Goal: Task Accomplishment & Management: Use online tool/utility

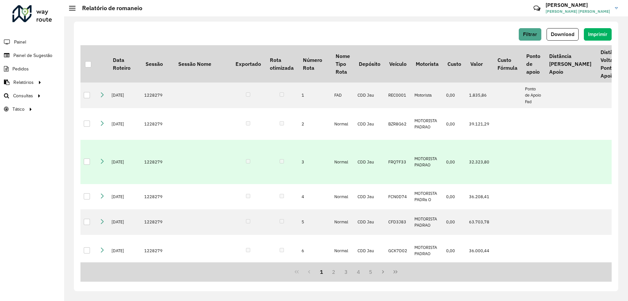
click at [185, 159] on td at bounding box center [202, 162] width 57 height 44
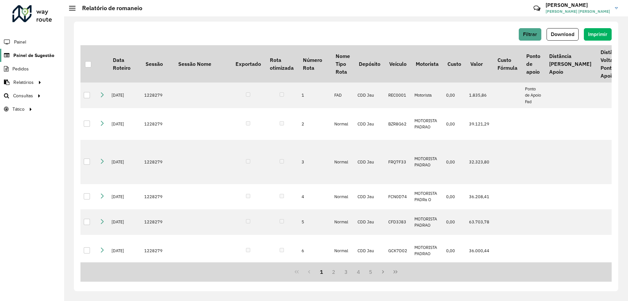
click at [34, 53] on span "Painel de Sugestão" at bounding box center [33, 55] width 41 height 7
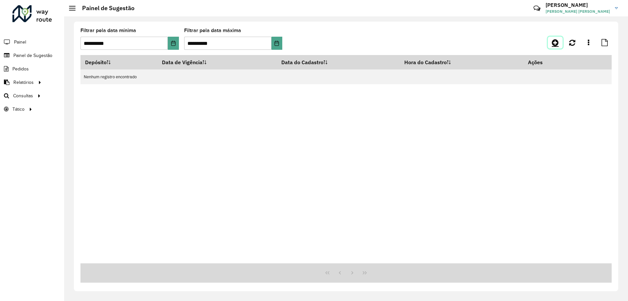
click at [552, 46] on link at bounding box center [555, 43] width 15 height 12
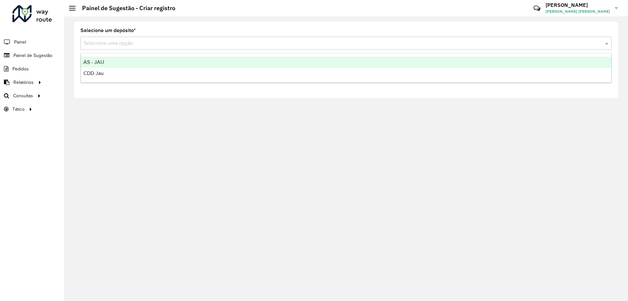
click at [113, 40] on input "text" at bounding box center [340, 44] width 512 height 8
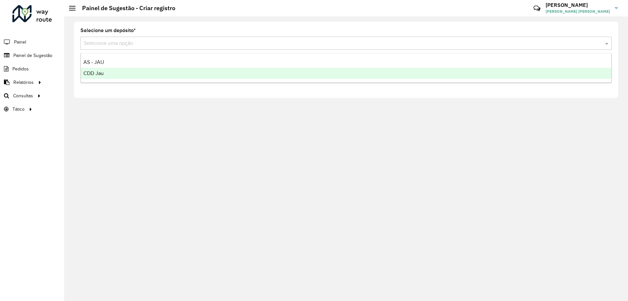
click at [120, 69] on div "CDD Jau" at bounding box center [346, 73] width 531 height 11
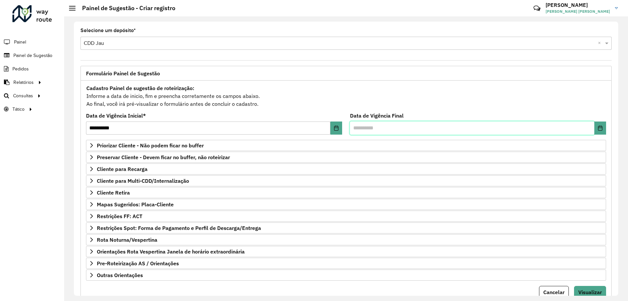
click at [397, 134] on input "text" at bounding box center [472, 127] width 244 height 13
drag, startPoint x: 588, startPoint y: 128, endPoint x: 600, endPoint y: 131, distance: 12.5
click at [588, 128] on input "text" at bounding box center [472, 127] width 244 height 13
click at [600, 131] on button "Choose Date" at bounding box center [600, 127] width 12 height 13
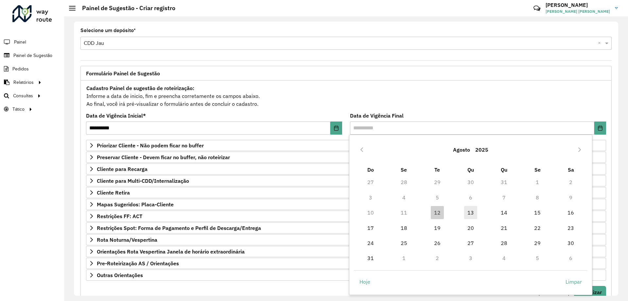
click at [473, 213] on span "13" at bounding box center [470, 212] width 13 height 13
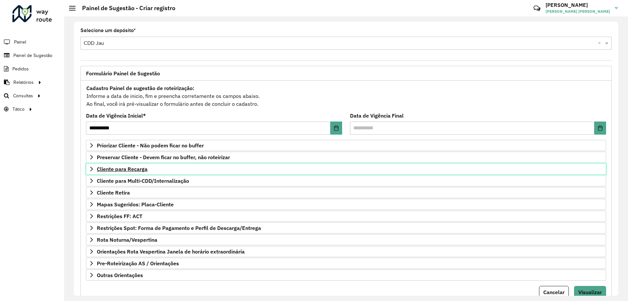
click at [137, 173] on link "Cliente para Recarga" at bounding box center [346, 168] width 520 height 11
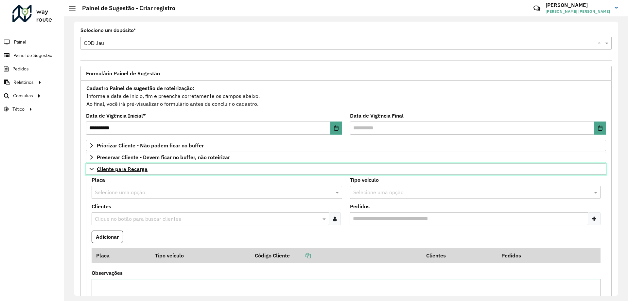
click at [130, 173] on link "Cliente para Recarga" at bounding box center [346, 168] width 520 height 11
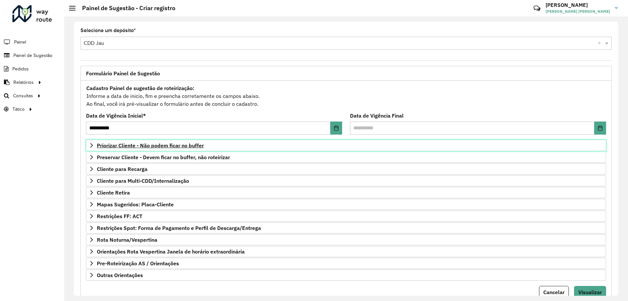
click at [153, 146] on span "Priorizar Cliente - Não podem ficar no buffer" at bounding box center [150, 145] width 107 height 5
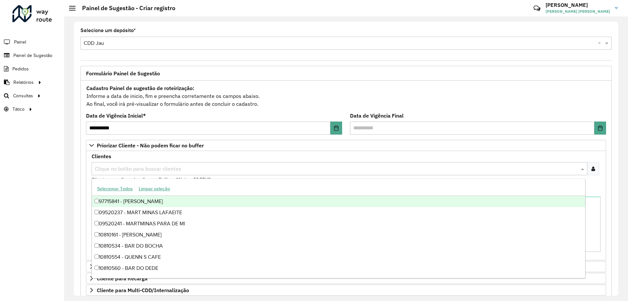
click at [142, 168] on input "text" at bounding box center [336, 169] width 486 height 8
type input "*****"
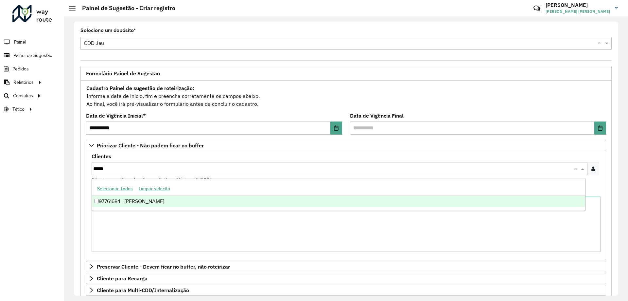
click at [154, 203] on div "97761684 - FABIO ADRIANO ALPONT" at bounding box center [338, 201] width 493 height 11
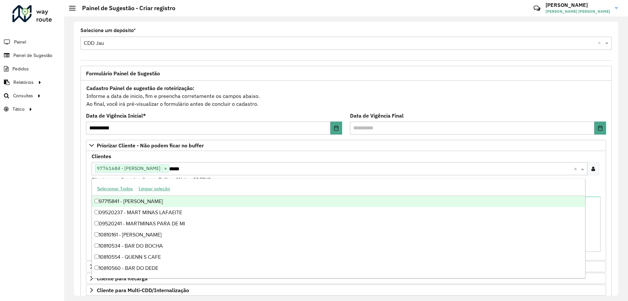
click at [209, 168] on input "*****" at bounding box center [371, 169] width 405 height 8
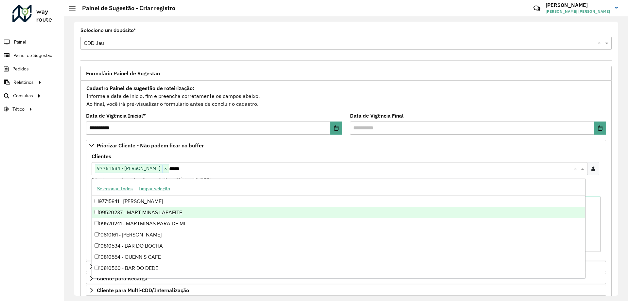
click at [211, 160] on div "Clientes Clique no botão para buscar clientes 97761684 - FABIO ADRIANO ALPONT ×…" at bounding box center [346, 168] width 509 height 29
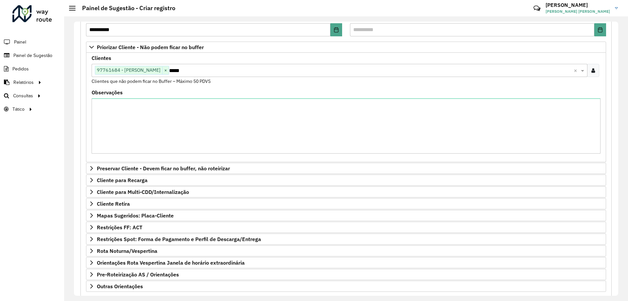
scroll to position [135, 0]
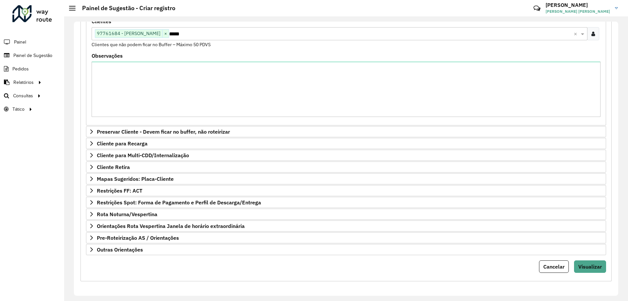
click at [236, 34] on input "*****" at bounding box center [371, 34] width 405 height 8
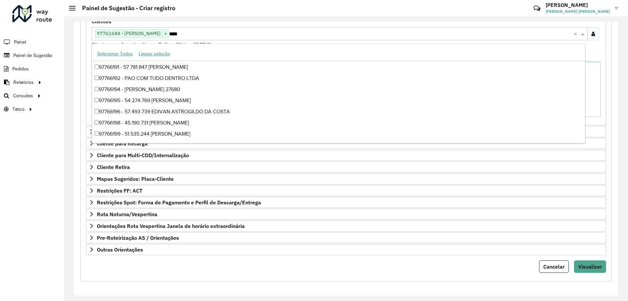
scroll to position [33, 0]
type input "*****"
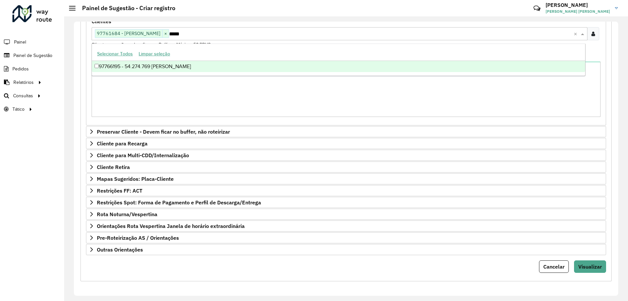
click at [216, 64] on div "97766195 - 54.274.769 FABIO SACCARDO FARIA" at bounding box center [338, 66] width 493 height 11
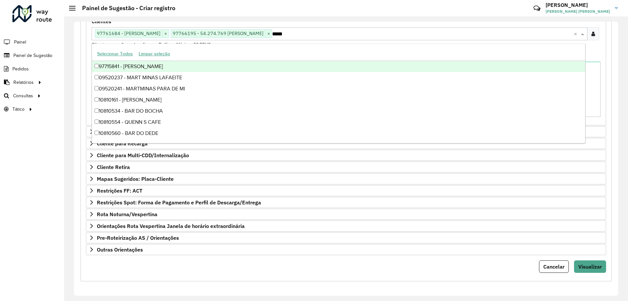
click at [303, 25] on div "Clientes Clique no botão para buscar clientes 97761684 - FABIO ADRIANO ALPONT ×…" at bounding box center [346, 33] width 509 height 29
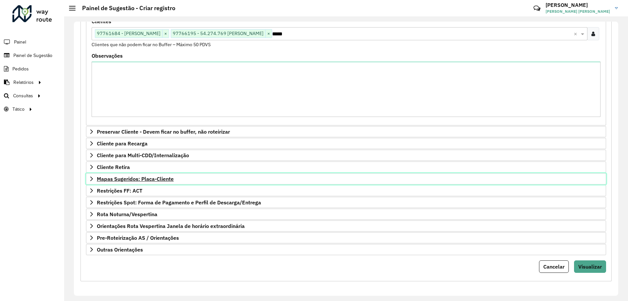
click at [115, 177] on span "Mapas Sugeridos: Placa-Cliente" at bounding box center [135, 178] width 77 height 5
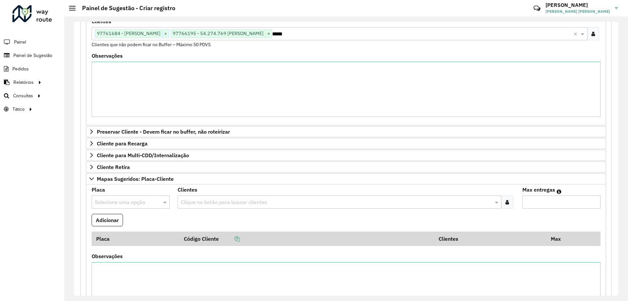
click at [112, 200] on input "text" at bounding box center [124, 202] width 59 height 8
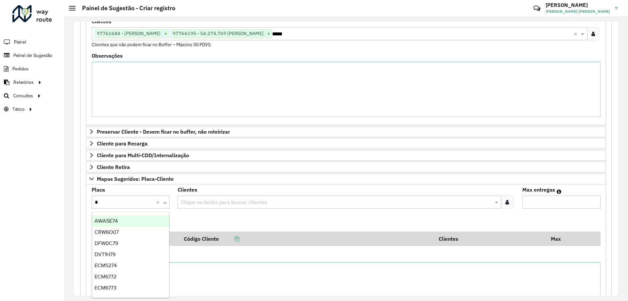
type input "**"
click at [118, 276] on div "RTO2J79" at bounding box center [130, 276] width 77 height 11
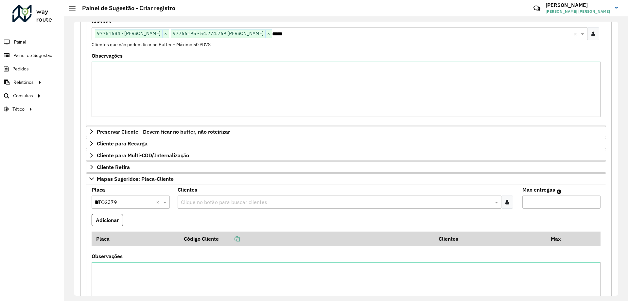
click at [202, 202] on input "text" at bounding box center [336, 202] width 314 height 8
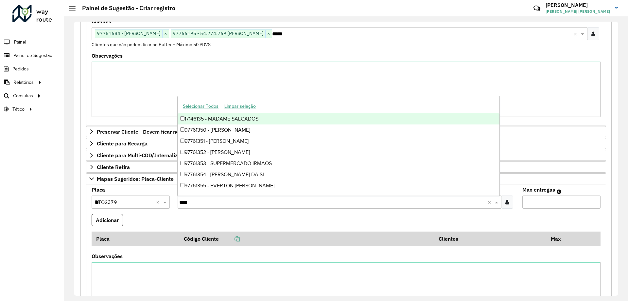
type input "*****"
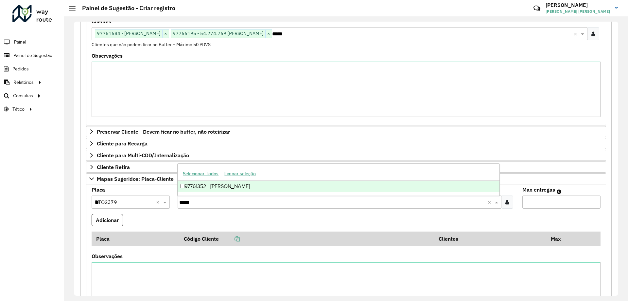
click at [215, 184] on div "97761352 - MARIA CELIA GOMES" at bounding box center [339, 186] width 322 height 11
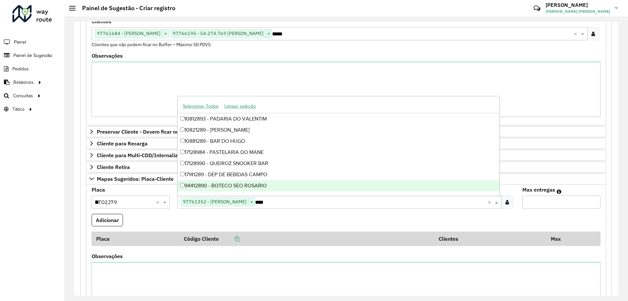
type input "*****"
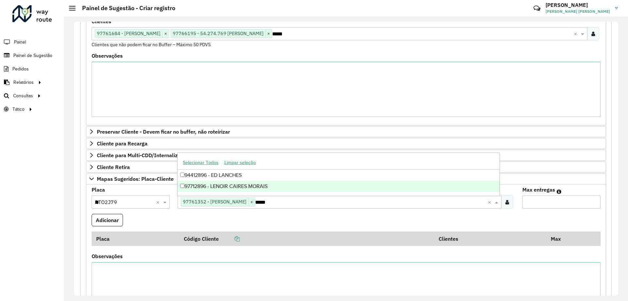
click at [215, 184] on div "97712896 - LENOIR CAIRES MORAIS" at bounding box center [339, 186] width 322 height 11
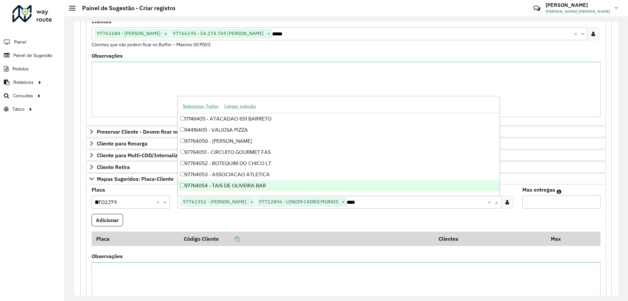
type input "*****"
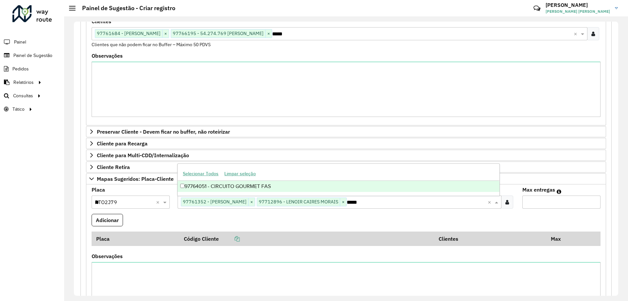
click at [215, 184] on div "97764051 - CIRCUITO GOURMET FAS" at bounding box center [339, 186] width 322 height 11
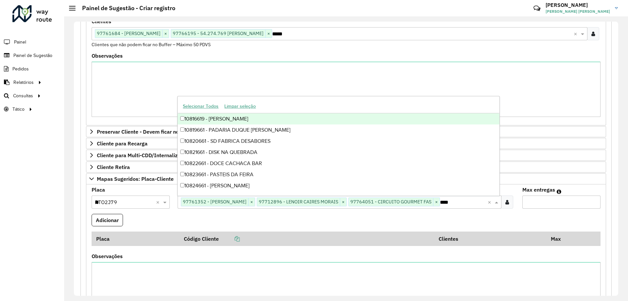
type input "*****"
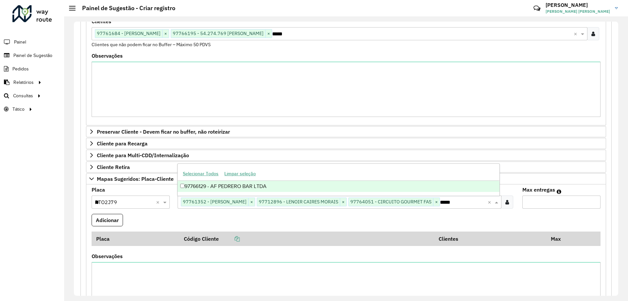
click at [300, 183] on div "97766129 - AF PEDRERO BAR LTDA" at bounding box center [339, 186] width 322 height 11
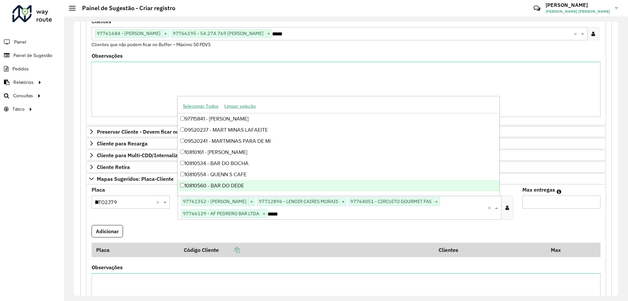
click at [531, 202] on input "Max entregas" at bounding box center [561, 201] width 78 height 13
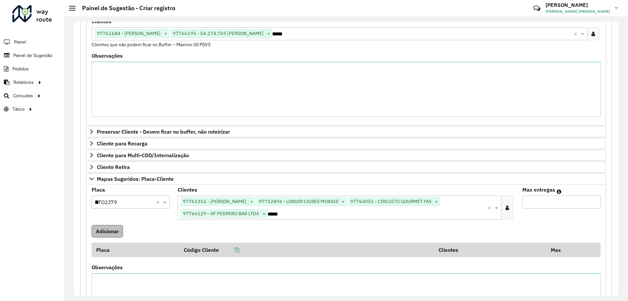
type input "**"
click at [113, 231] on button "Adicionar" at bounding box center [107, 231] width 31 height 12
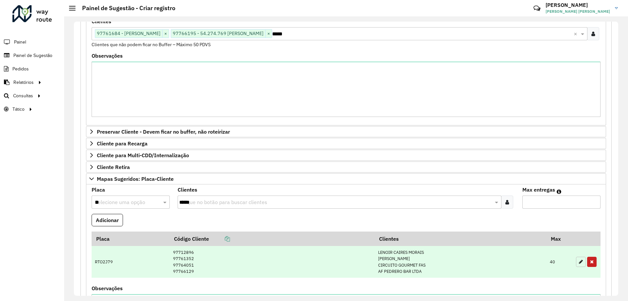
click at [577, 260] on button "button" at bounding box center [581, 261] width 10 height 10
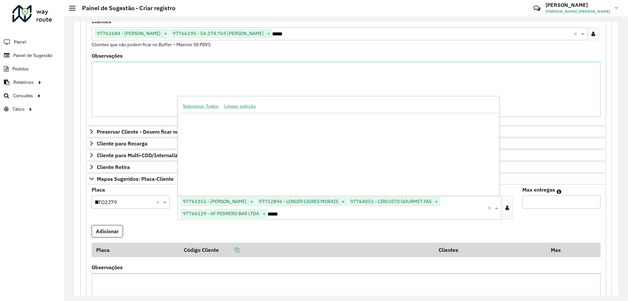
click at [416, 215] on input "*****" at bounding box center [378, 214] width 220 height 8
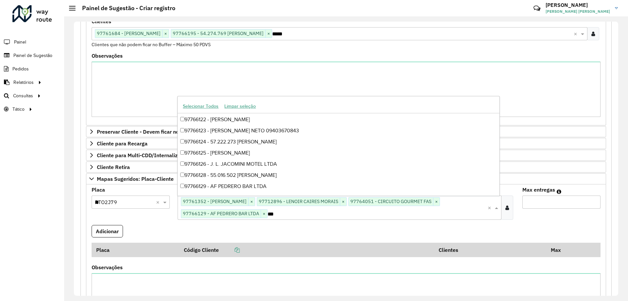
scroll to position [10, 0]
type input "*****"
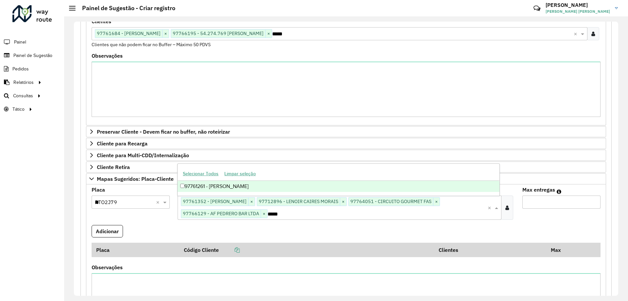
click at [275, 179] on div "Selecionar Todos Limpar seleção" at bounding box center [339, 174] width 322 height 14
click at [270, 183] on div "97761261 - LUIS AUGUSTO COGO" at bounding box center [339, 186] width 322 height 11
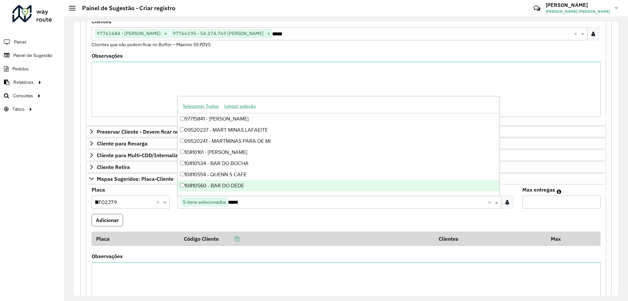
click at [98, 222] on button "Adicionar" at bounding box center [107, 220] width 31 height 12
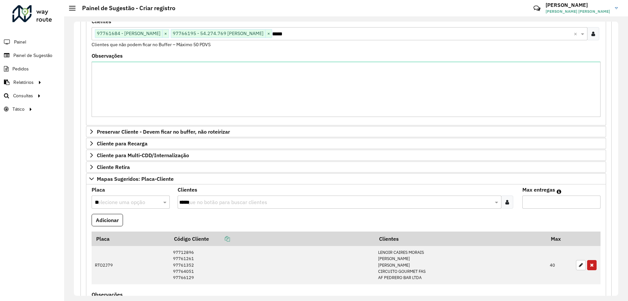
scroll to position [233, 0]
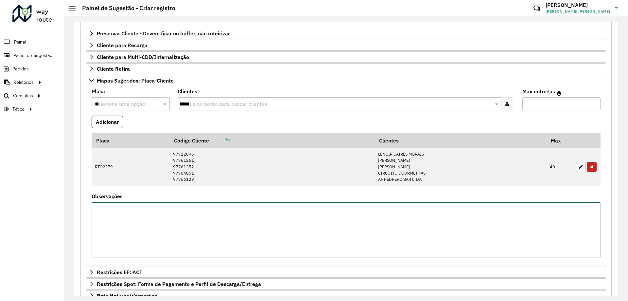
click at [174, 235] on textarea "Observações" at bounding box center [346, 229] width 509 height 55
type textarea "**********"
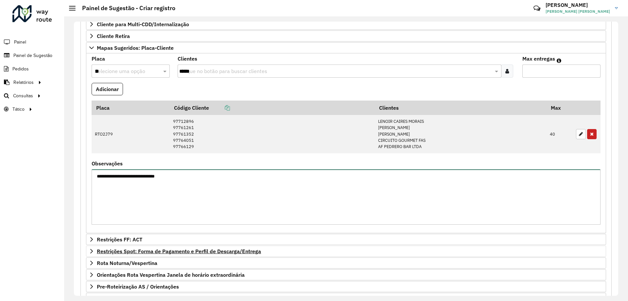
scroll to position [314, 0]
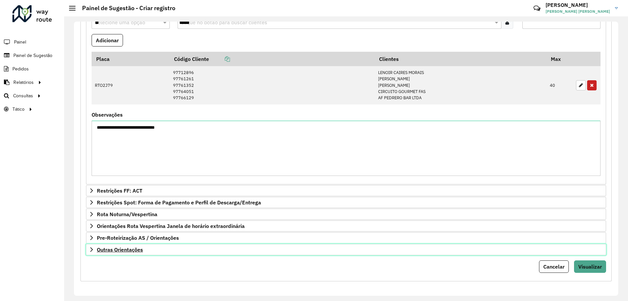
click at [149, 250] on link "Outras Orientações" at bounding box center [346, 249] width 520 height 11
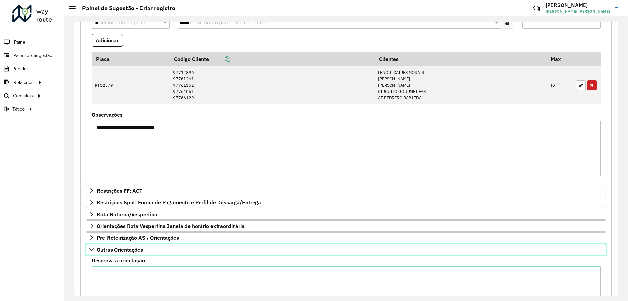
scroll to position [374, 0]
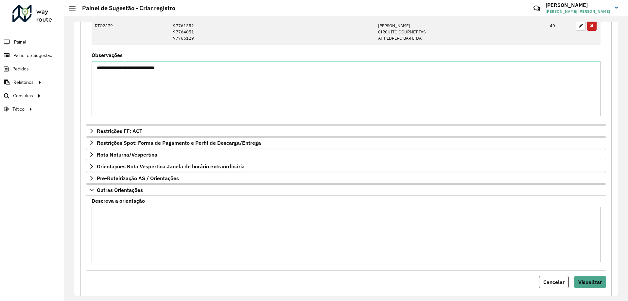
click at [135, 238] on textarea "Descreva a orientação" at bounding box center [346, 233] width 509 height 55
click at [340, 218] on textarea "**********" at bounding box center [346, 233] width 509 height 55
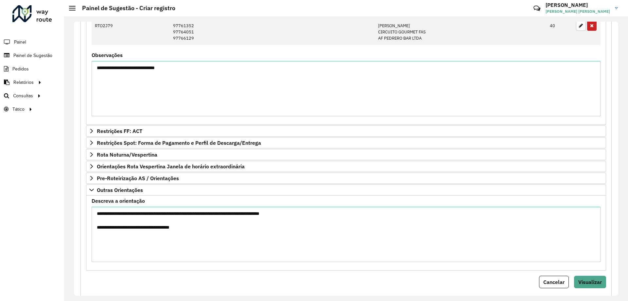
click at [81, 164] on div "**********" at bounding box center [345, 2] width 531 height 590
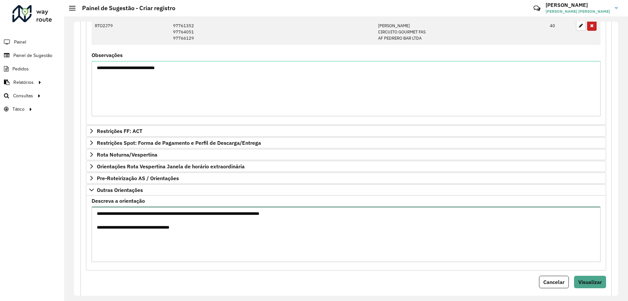
click at [207, 239] on textarea "**********" at bounding box center [346, 233] width 509 height 55
click at [212, 224] on textarea "**********" at bounding box center [346, 233] width 509 height 55
type textarea "**********"
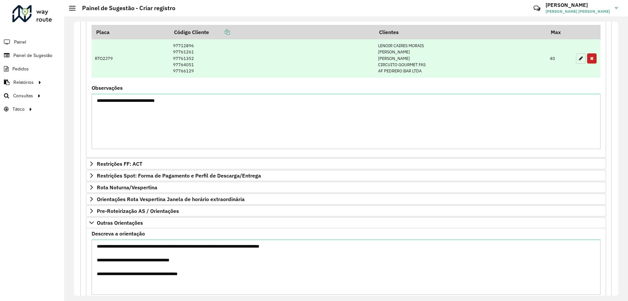
click at [581, 59] on icon "button" at bounding box center [581, 58] width 4 height 5
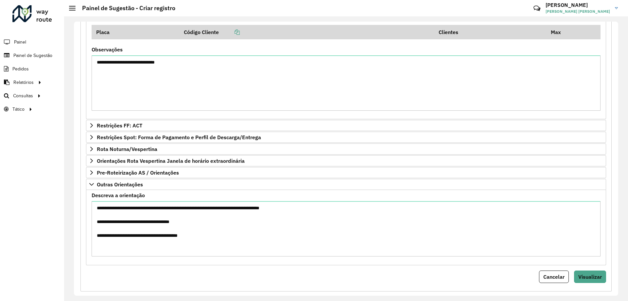
scroll to position [276, 0]
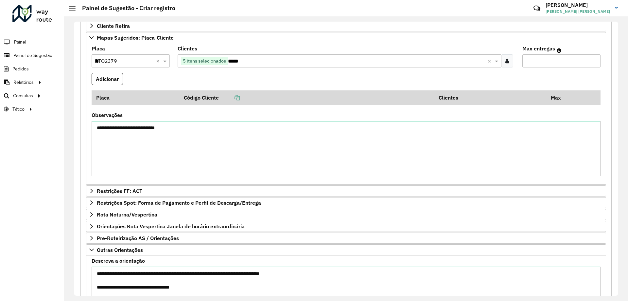
click at [256, 64] on input "*****" at bounding box center [357, 61] width 259 height 8
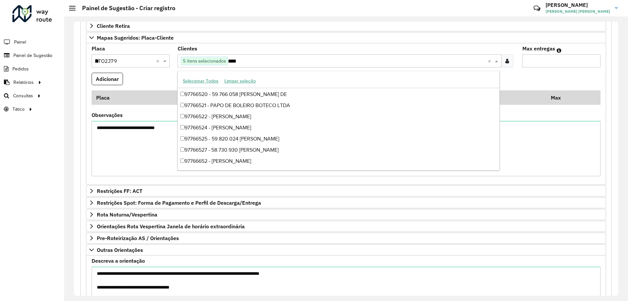
scroll to position [77, 0]
type input "*****"
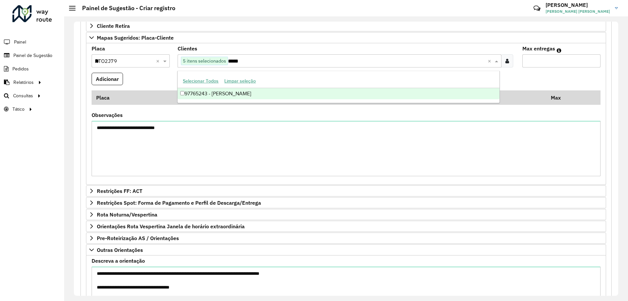
click at [243, 92] on div "97765243 - ANDRESSA DE CASTRO" at bounding box center [339, 93] width 322 height 11
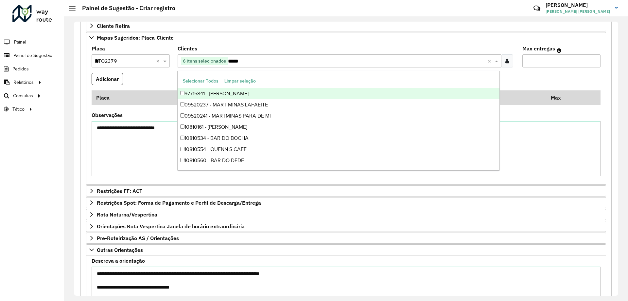
click at [127, 81] on formly-field "Adicionar" at bounding box center [346, 82] width 517 height 18
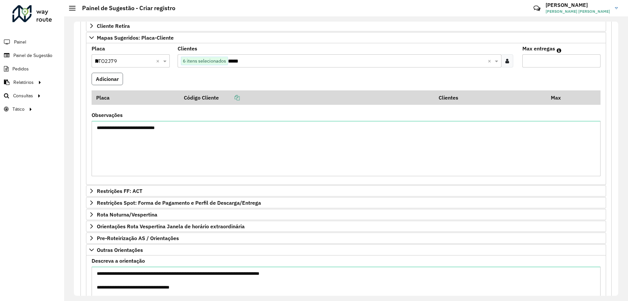
click at [115, 76] on button "Adicionar" at bounding box center [107, 79] width 31 height 12
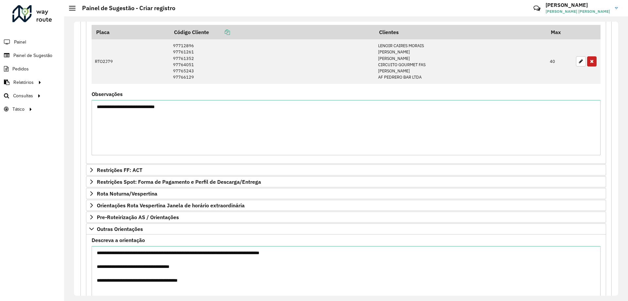
scroll to position [374, 0]
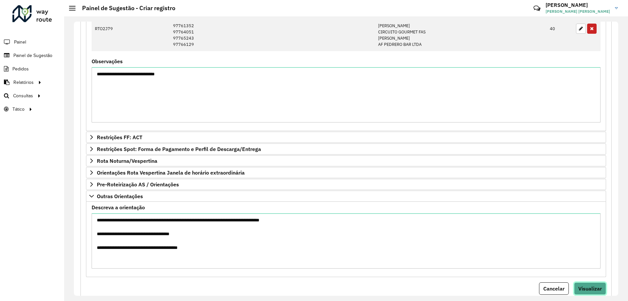
click at [602, 283] on button "Visualizar" at bounding box center [590, 288] width 32 height 12
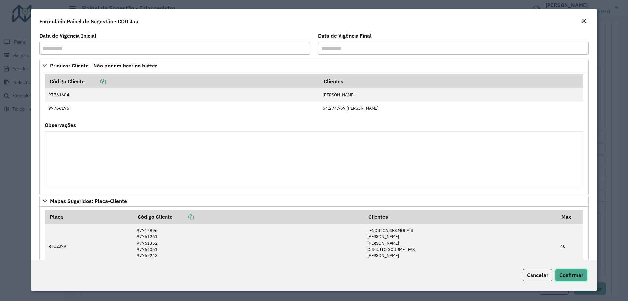
click at [573, 276] on span "Confirmar" at bounding box center [571, 274] width 24 height 7
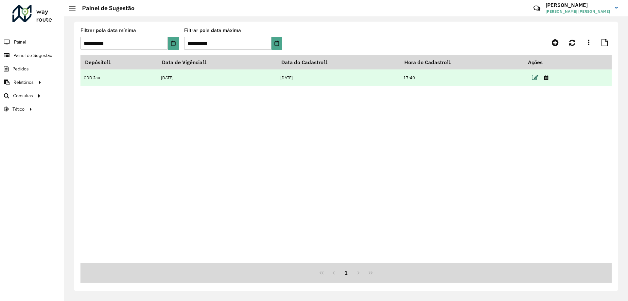
click at [537, 77] on icon at bounding box center [535, 77] width 7 height 7
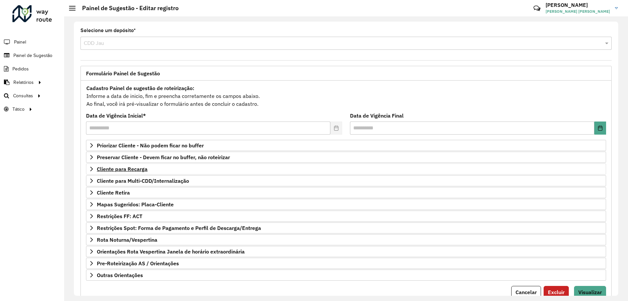
scroll to position [26, 0]
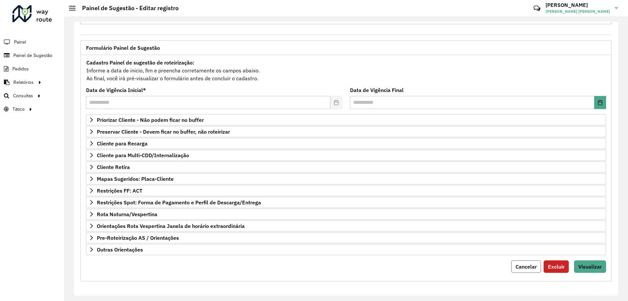
click at [527, 269] on span "Cancelar" at bounding box center [525, 266] width 21 height 7
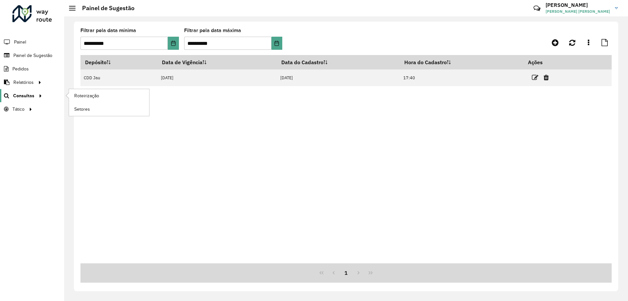
click at [28, 97] on span "Consultas" at bounding box center [23, 95] width 21 height 7
click at [71, 96] on link "Roteirização" at bounding box center [109, 95] width 80 height 13
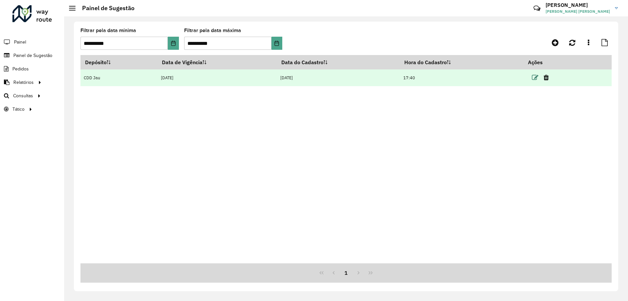
click at [535, 79] on icon at bounding box center [535, 77] width 7 height 7
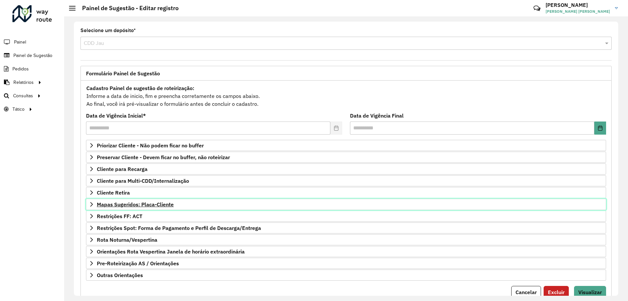
click at [122, 205] on span "Mapas Sugeridos: Placa-Cliente" at bounding box center [135, 203] width 77 height 5
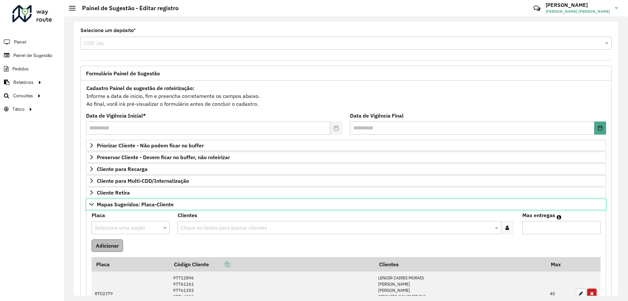
scroll to position [33, 0]
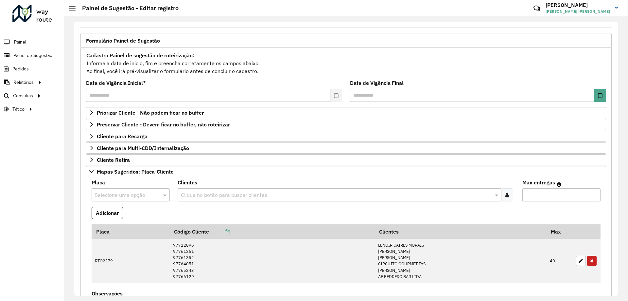
click at [118, 193] on input "text" at bounding box center [124, 195] width 59 height 8
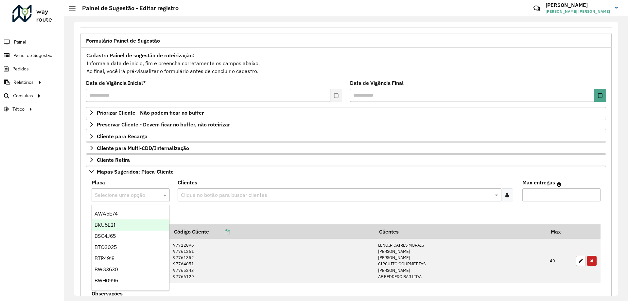
click at [303, 211] on formly-field "Adicionar" at bounding box center [346, 215] width 517 height 18
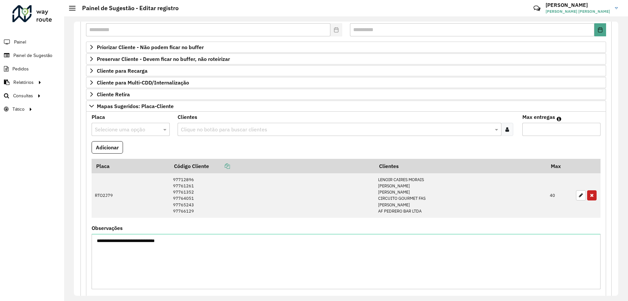
scroll to position [196, 0]
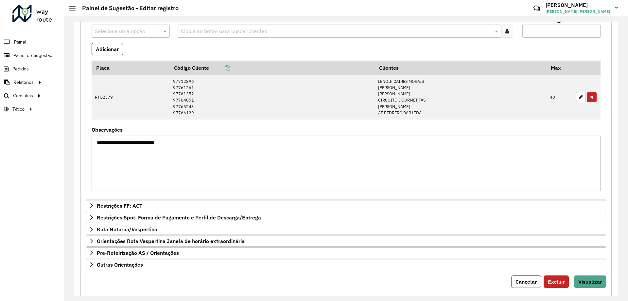
click at [519, 285] on button "Cancelar" at bounding box center [526, 281] width 30 height 12
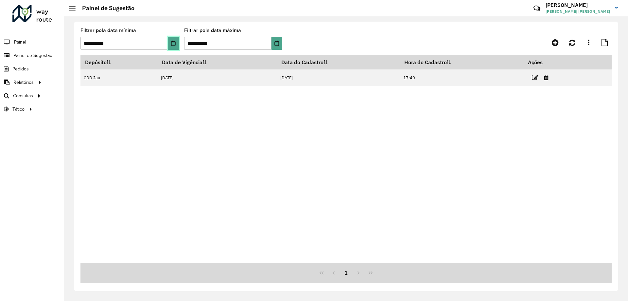
click at [172, 41] on icon "Choose Date" at bounding box center [173, 43] width 4 height 5
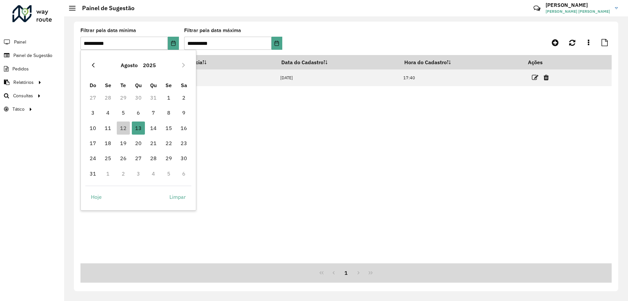
click at [92, 65] on icon "Previous Month" at bounding box center [93, 65] width 3 height 5
click at [141, 158] on span "30" at bounding box center [138, 157] width 13 height 13
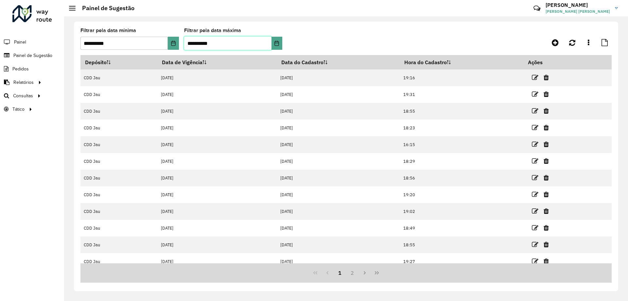
click at [216, 44] on input "**********" at bounding box center [227, 43] width 87 height 13
click at [272, 46] on button "Choose Date" at bounding box center [276, 43] width 11 height 13
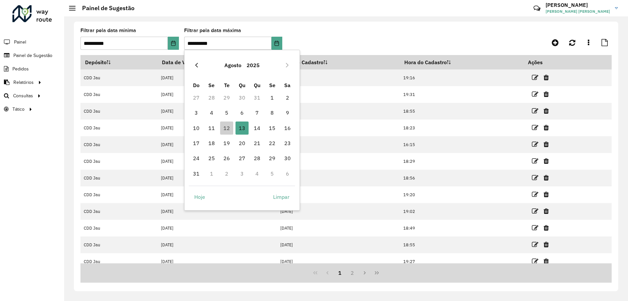
click at [200, 64] on button "Previous Month" at bounding box center [196, 65] width 10 height 10
click at [237, 157] on span "30" at bounding box center [241, 157] width 13 height 13
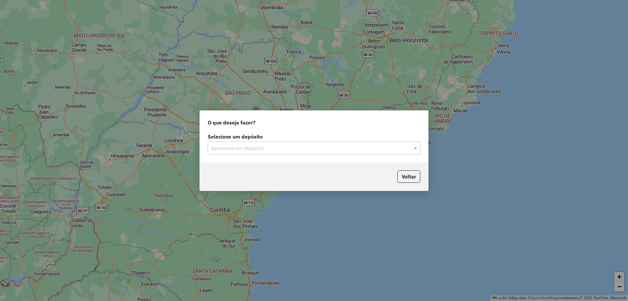
click at [280, 144] on input "text" at bounding box center [307, 148] width 193 height 8
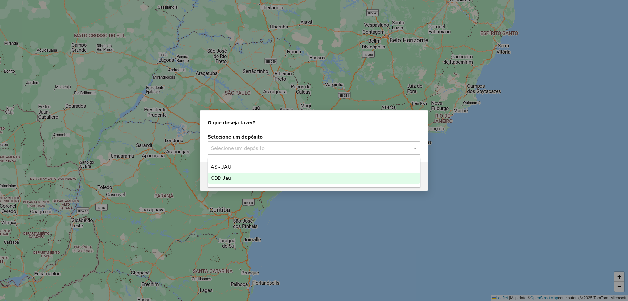
click at [223, 179] on span "CDD Jau" at bounding box center [221, 178] width 20 height 6
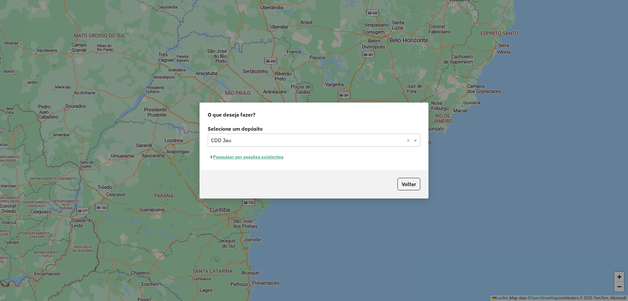
click at [261, 158] on button "Pesquisar por sessões existentes" at bounding box center [247, 157] width 79 height 10
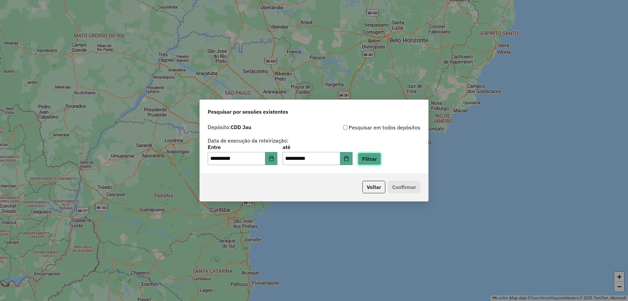
click at [381, 159] on button "Filtrar" at bounding box center [369, 158] width 23 height 12
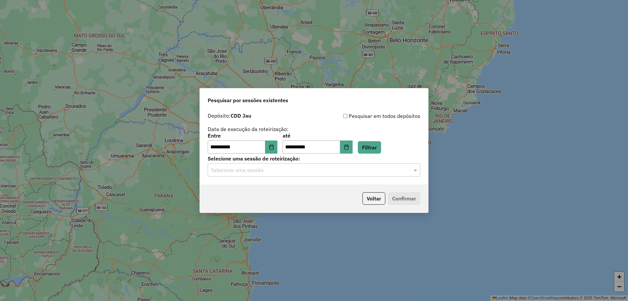
click at [289, 175] on div "Selecione uma sessão" at bounding box center [314, 169] width 213 height 13
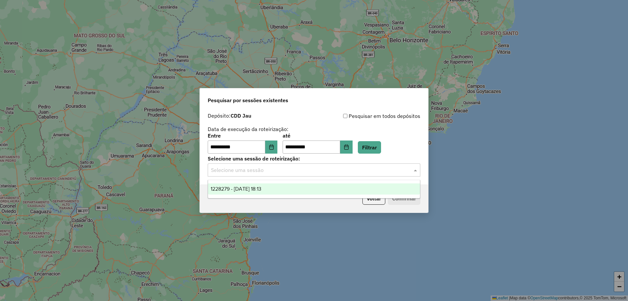
click at [275, 186] on div "1228279 - 12/08/2025 18:13" at bounding box center [314, 188] width 212 height 11
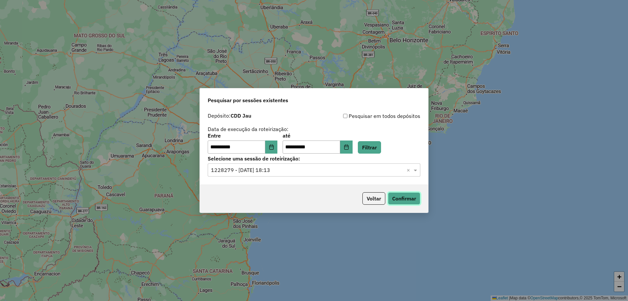
click at [401, 198] on button "Confirmar" at bounding box center [404, 198] width 32 height 12
click at [265, 147] on input "**********" at bounding box center [237, 146] width 58 height 13
click at [271, 147] on button "Choose Date" at bounding box center [271, 146] width 12 height 13
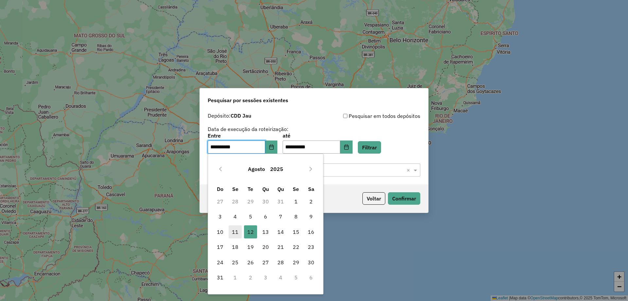
click at [234, 232] on span "11" at bounding box center [235, 231] width 13 height 13
type input "**********"
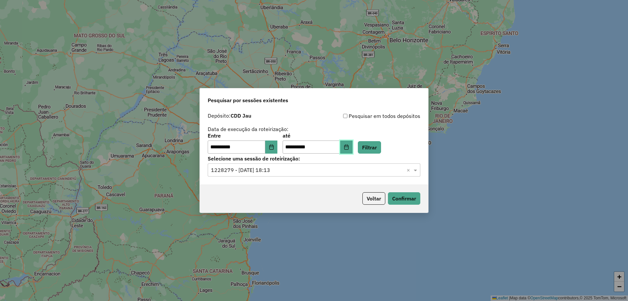
click at [349, 144] on icon "Choose Date" at bounding box center [346, 146] width 5 height 5
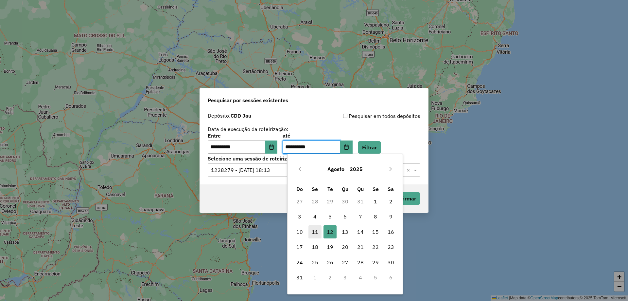
click at [312, 232] on span "11" at bounding box center [314, 231] width 13 height 13
type input "**********"
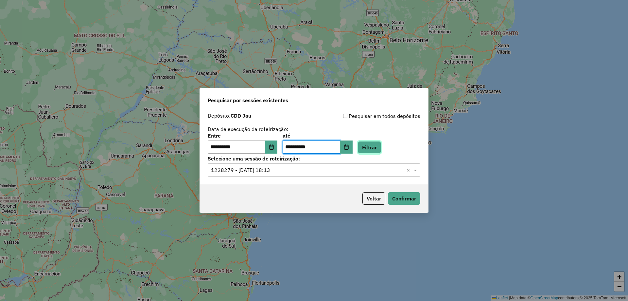
click at [376, 145] on button "Filtrar" at bounding box center [369, 147] width 23 height 12
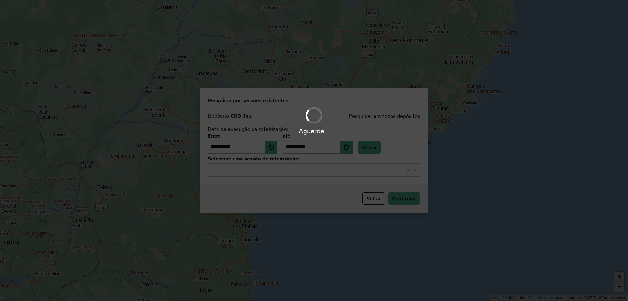
click at [279, 172] on div "Aguarde..." at bounding box center [314, 150] width 628 height 301
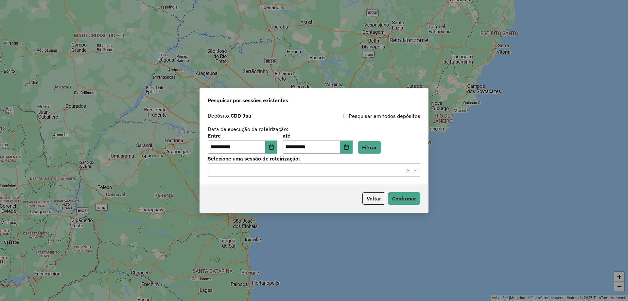
click at [267, 172] on input "text" at bounding box center [307, 170] width 193 height 8
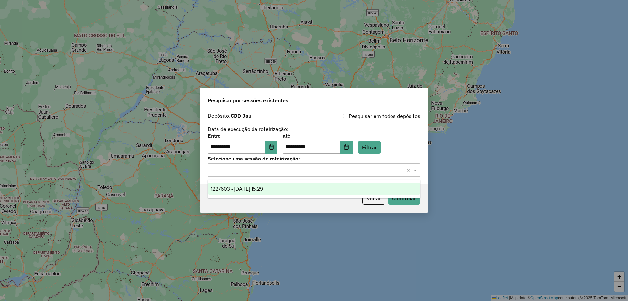
click at [248, 192] on div "1227603 - 11/08/2025 15:29" at bounding box center [314, 188] width 212 height 11
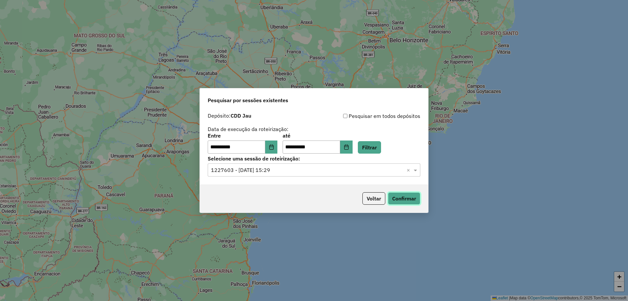
click at [398, 197] on button "Confirmar" at bounding box center [404, 198] width 32 height 12
click at [274, 148] on icon "Choose Date" at bounding box center [271, 146] width 5 height 5
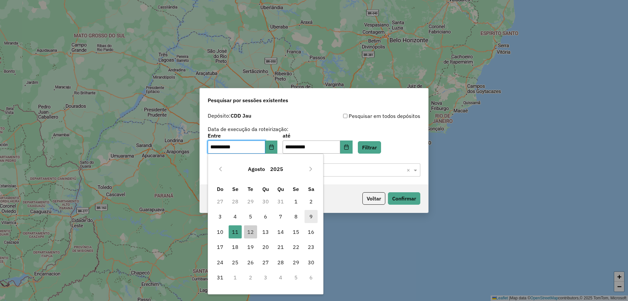
click at [308, 219] on span "9" at bounding box center [311, 216] width 13 height 13
type input "**********"
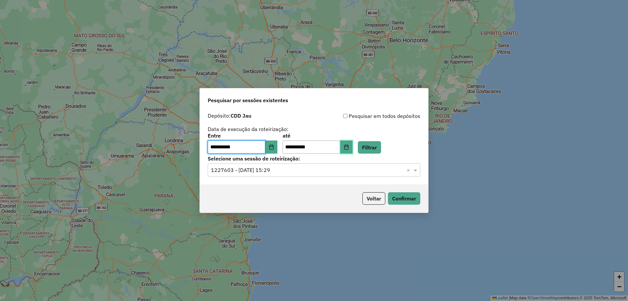
click at [349, 147] on icon "Choose Date" at bounding box center [346, 146] width 5 height 5
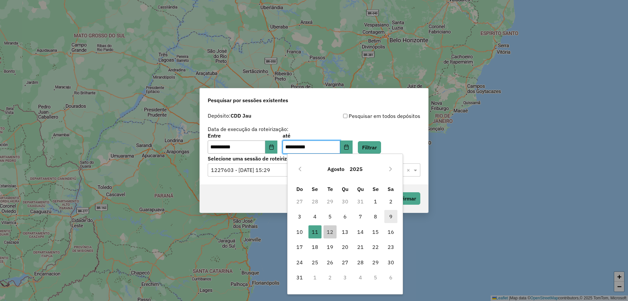
click at [391, 218] on span "9" at bounding box center [390, 216] width 13 height 13
type input "**********"
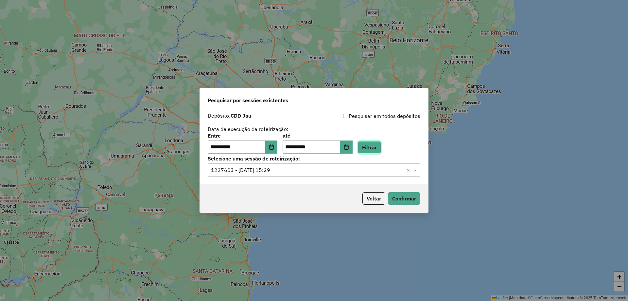
click at [381, 147] on button "Filtrar" at bounding box center [369, 147] width 23 height 12
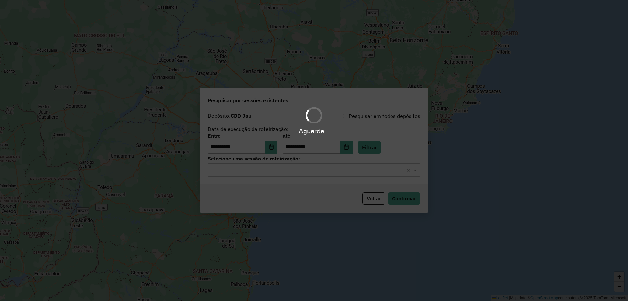
click at [266, 174] on hb-app "**********" at bounding box center [314, 150] width 628 height 301
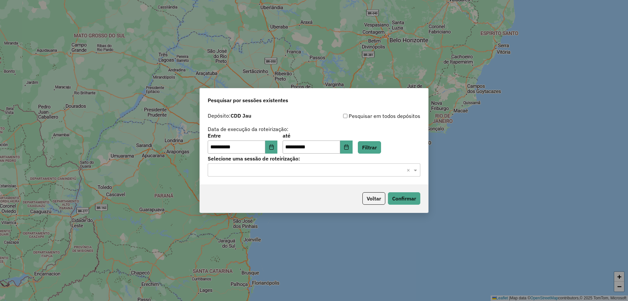
click at [263, 171] on input "text" at bounding box center [307, 170] width 193 height 8
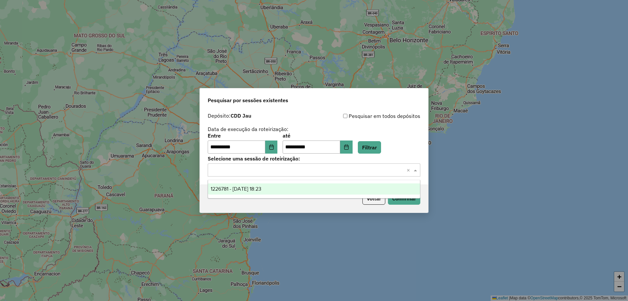
click at [261, 188] on span "1226781 - 09/08/2025 18:23" at bounding box center [236, 189] width 51 height 6
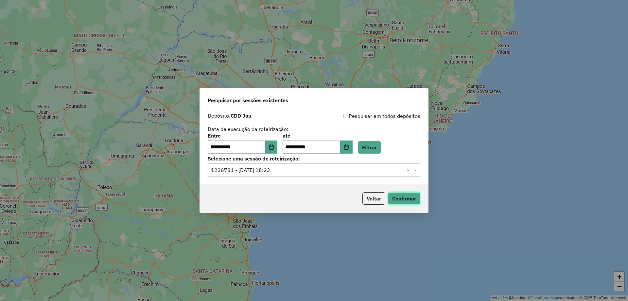
click at [388, 196] on button "Confirmar" at bounding box center [404, 198] width 32 height 12
click at [271, 153] on button "Choose Date" at bounding box center [271, 146] width 12 height 13
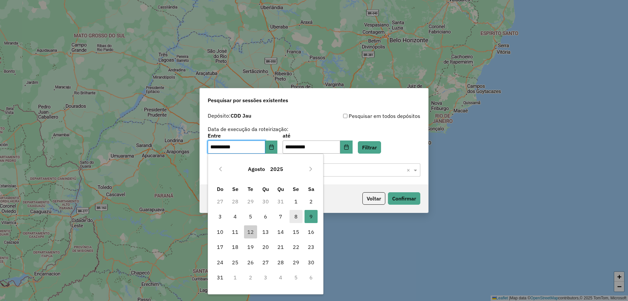
click at [293, 217] on span "8" at bounding box center [295, 216] width 13 height 13
type input "**********"
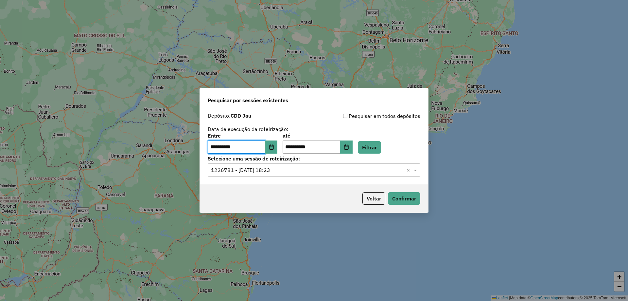
click at [296, 217] on div "**********" at bounding box center [314, 150] width 628 height 301
click at [353, 152] on button "Choose Date" at bounding box center [346, 146] width 12 height 13
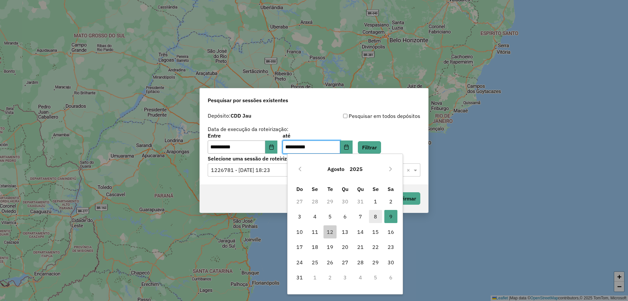
click at [372, 220] on span "8" at bounding box center [375, 216] width 13 height 13
type input "**********"
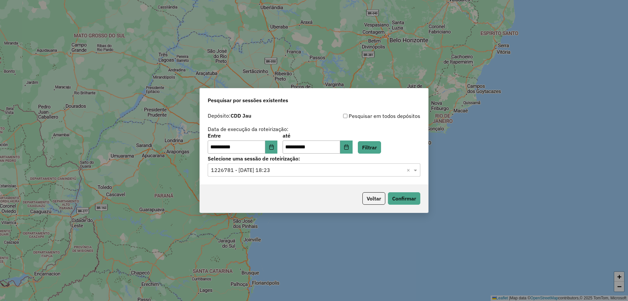
click at [380, 136] on div "**********" at bounding box center [314, 143] width 213 height 20
click at [378, 148] on button "Filtrar" at bounding box center [369, 147] width 23 height 12
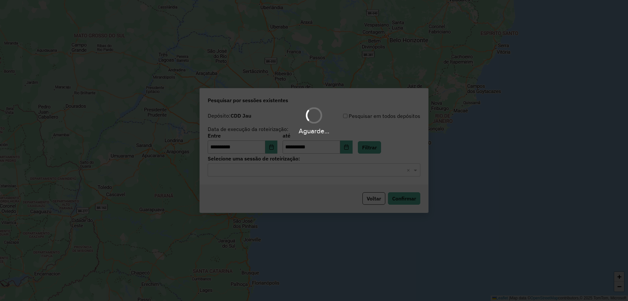
click at [279, 173] on hb-app "**********" at bounding box center [314, 150] width 628 height 301
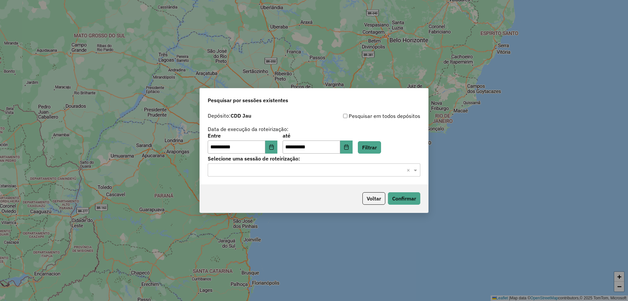
click at [275, 170] on input "text" at bounding box center [307, 170] width 193 height 8
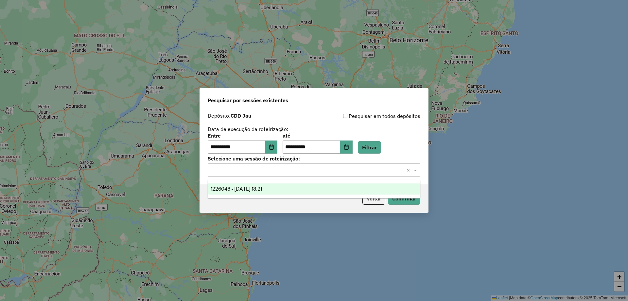
click at [262, 191] on span "1226048 - 08/08/2025 18:21" at bounding box center [236, 189] width 51 height 6
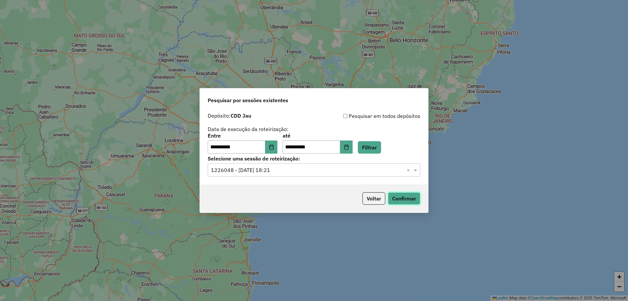
click at [414, 193] on button "Confirmar" at bounding box center [404, 198] width 32 height 12
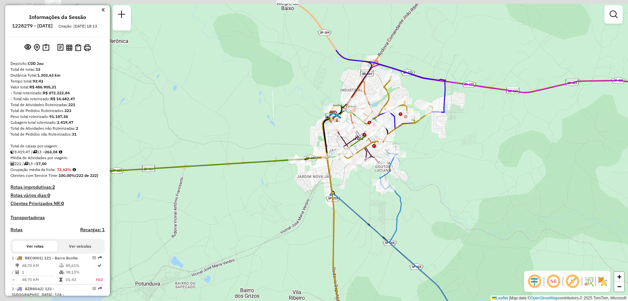
drag, startPoint x: 326, startPoint y: 141, endPoint x: 466, endPoint y: 221, distance: 161.3
click at [466, 221] on div "Janela de atendimento Grade de atendimento Capacidade Transportadoras Veículos …" at bounding box center [314, 150] width 628 height 301
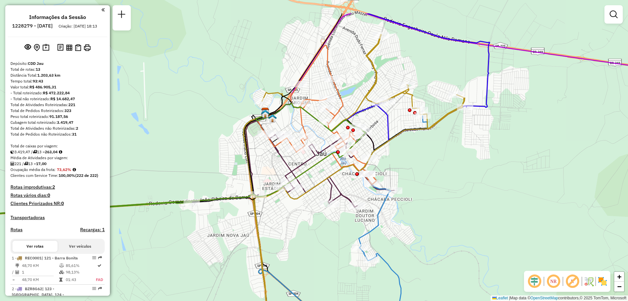
drag, startPoint x: 416, startPoint y: 137, endPoint x: 478, endPoint y: 221, distance: 104.9
click at [478, 221] on div "Janela de atendimento Grade de atendimento Capacidade Transportadoras Veículos …" at bounding box center [314, 150] width 628 height 301
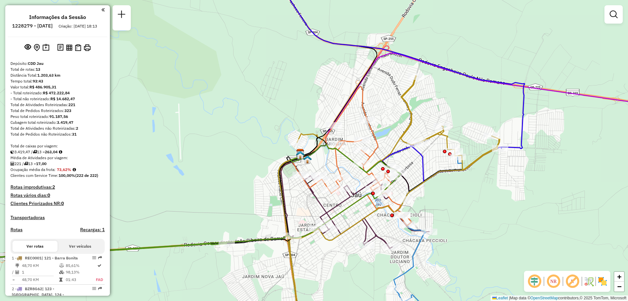
select select "**********"
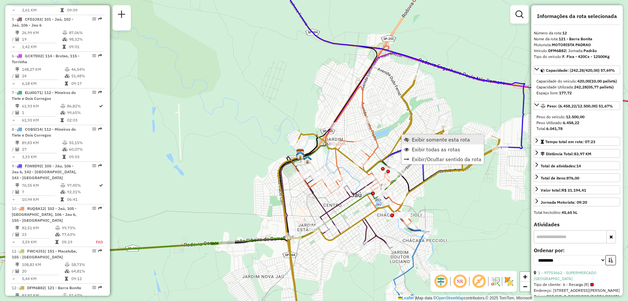
scroll to position [583, 0]
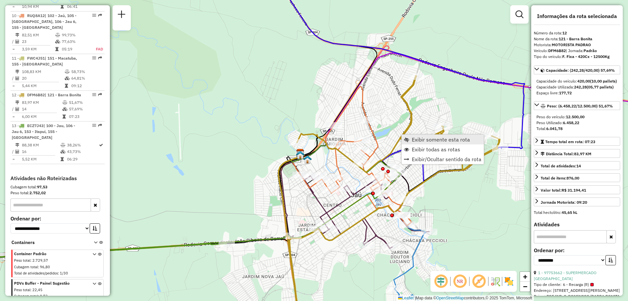
click at [423, 143] on link "Exibir somente esta rota" at bounding box center [443, 139] width 82 height 10
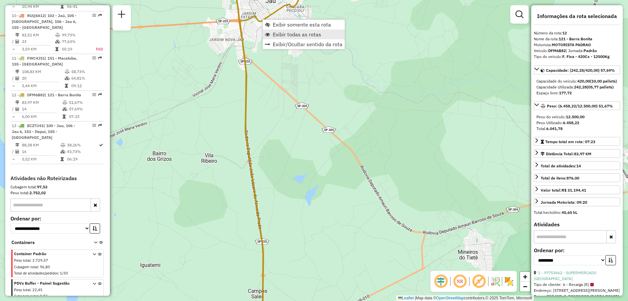
click at [294, 34] on span "Exibir todas as rotas" at bounding box center [297, 34] width 48 height 5
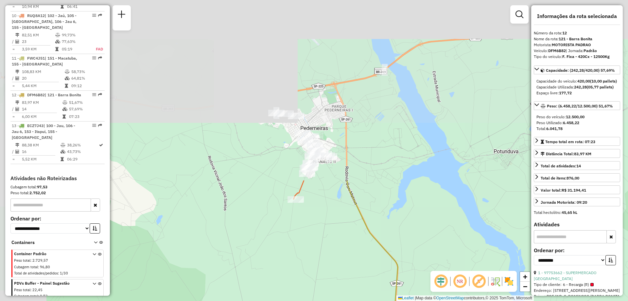
drag, startPoint x: 274, startPoint y: 66, endPoint x: 354, endPoint y: 275, distance: 224.2
click at [354, 275] on div "Janela de atendimento Grade de atendimento Capacidade Transportadoras Veículos …" at bounding box center [314, 150] width 628 height 301
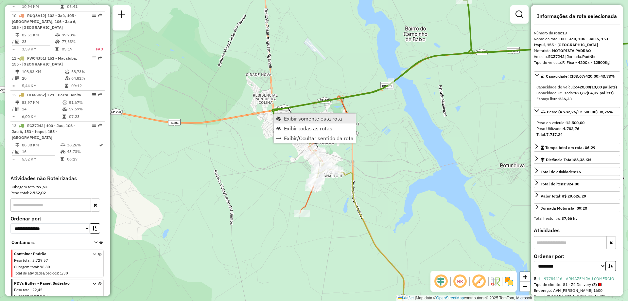
click at [300, 119] on span "Exibir somente esta rota" at bounding box center [313, 118] width 58 height 5
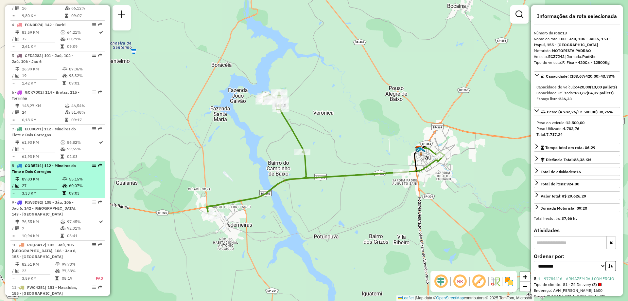
scroll to position [387, 0]
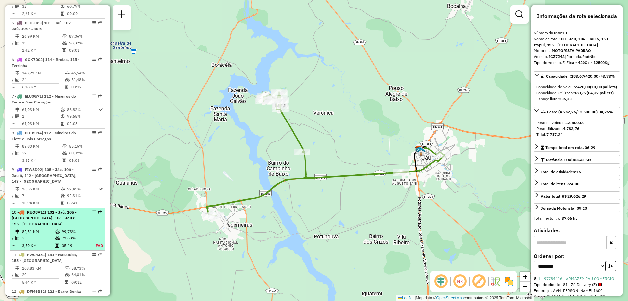
click at [38, 209] on span "RUQ8A12" at bounding box center [36, 211] width 18 height 5
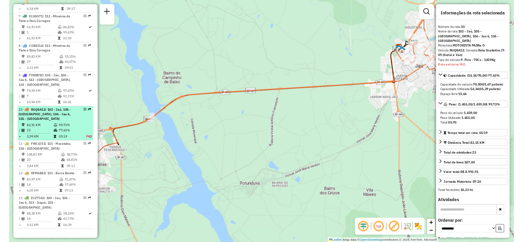
scroll to position [578, 0]
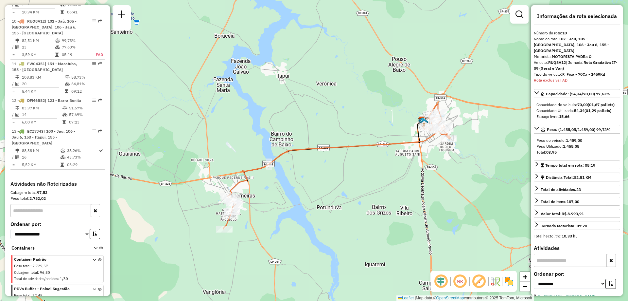
drag, startPoint x: 305, startPoint y: 168, endPoint x: 334, endPoint y: 175, distance: 30.3
click at [334, 175] on div "Janela de atendimento Grade de atendimento Capacidade Transportadoras Veículos …" at bounding box center [314, 150] width 628 height 301
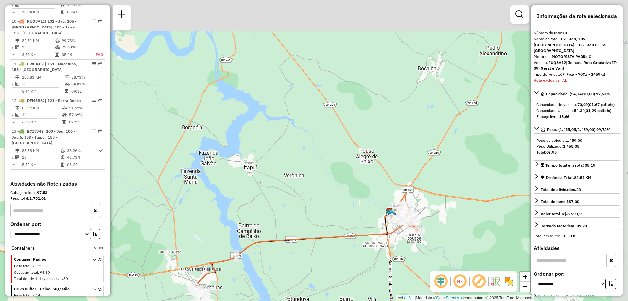
drag, startPoint x: 463, startPoint y: 185, endPoint x: 443, endPoint y: 232, distance: 50.9
click at [441, 234] on div "Janela de atendimento Grade de atendimento Capacidade Transportadoras Veículos …" at bounding box center [314, 150] width 628 height 301
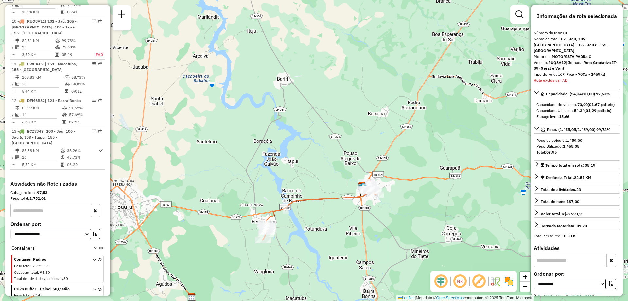
drag, startPoint x: 354, startPoint y: 205, endPoint x: 352, endPoint y: 170, distance: 35.7
click at [352, 170] on div "Janela de atendimento Grade de atendimento Capacidade Transportadoras Veículos …" at bounding box center [314, 150] width 628 height 301
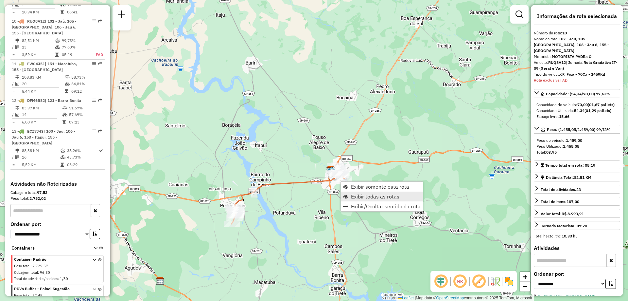
click at [357, 194] on span "Exibir todas as rotas" at bounding box center [375, 196] width 48 height 5
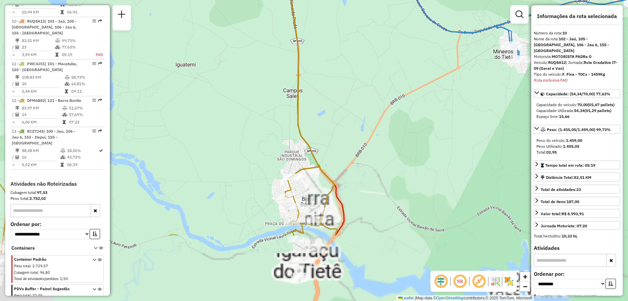
drag, startPoint x: 365, startPoint y: 214, endPoint x: 333, endPoint y: 142, distance: 79.3
click at [333, 142] on div "Janela de atendimento Grade de atendimento Capacidade Transportadoras Veículos …" at bounding box center [314, 150] width 628 height 301
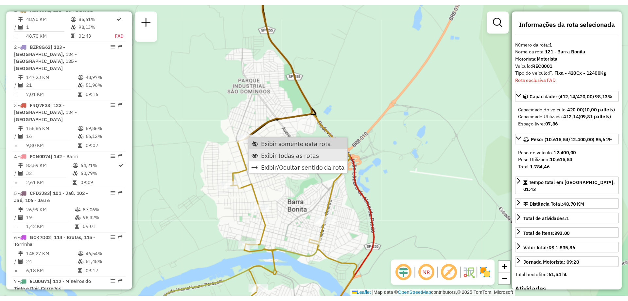
scroll to position [254, 0]
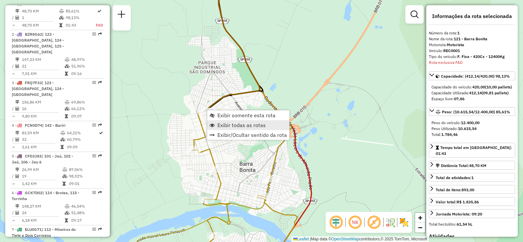
click at [228, 124] on span "Exibir todas as rotas" at bounding box center [242, 124] width 48 height 5
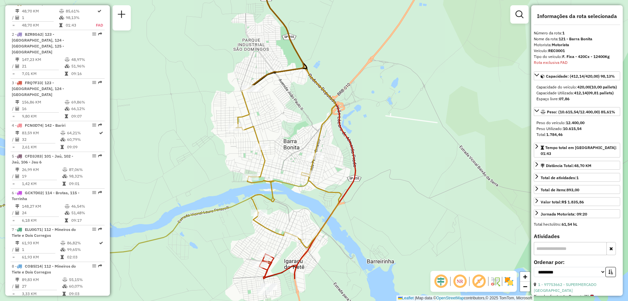
drag, startPoint x: 314, startPoint y: 246, endPoint x: 306, endPoint y: 194, distance: 52.7
click at [306, 194] on div "Janela de atendimento Grade de atendimento Capacidade Transportadoras Veículos …" at bounding box center [314, 150] width 628 height 301
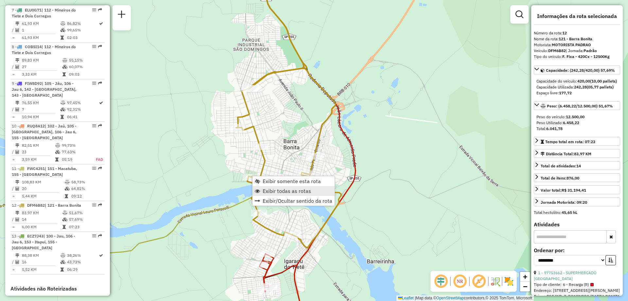
scroll to position [583, 0]
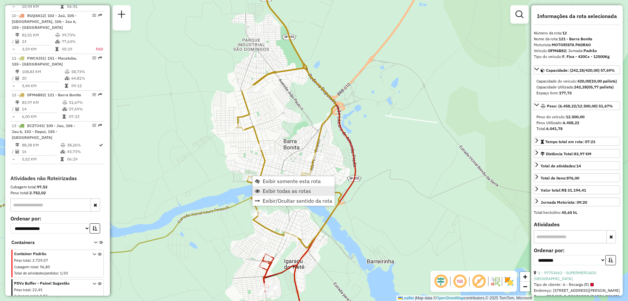
click at [270, 193] on span "Exibir todas as rotas" at bounding box center [287, 190] width 48 height 5
click at [266, 184] on span "Exibir somente esta rota" at bounding box center [288, 181] width 58 height 5
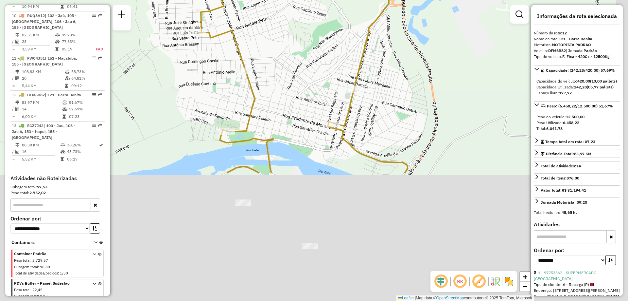
drag, startPoint x: 299, startPoint y: 282, endPoint x: 265, endPoint y: 115, distance: 170.6
click at [265, 115] on div "Janela de atendimento Grade de atendimento Capacidade Transportadoras Veículos …" at bounding box center [314, 150] width 628 height 301
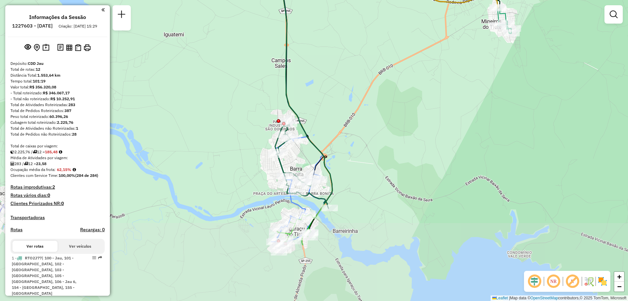
drag, startPoint x: 332, startPoint y: 239, endPoint x: 333, endPoint y: 165, distance: 74.3
click at [333, 165] on div "Janela de atendimento Grade de atendimento Capacidade Transportadoras Veículos …" at bounding box center [314, 150] width 628 height 301
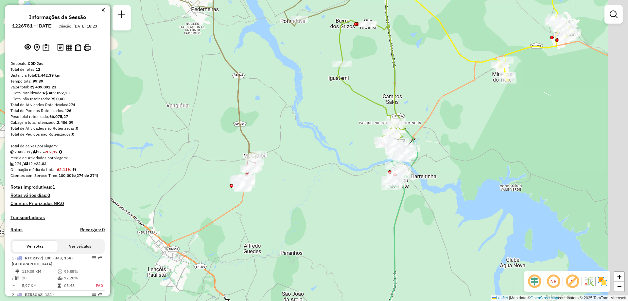
drag, startPoint x: 365, startPoint y: 215, endPoint x: 321, endPoint y: 190, distance: 50.7
click at [321, 190] on div "Janela de atendimento Grade de atendimento Capacidade Transportadoras Veículos …" at bounding box center [314, 150] width 628 height 301
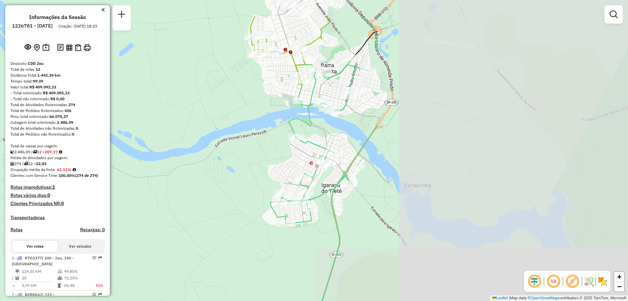
drag, startPoint x: 465, startPoint y: 145, endPoint x: 155, endPoint y: 193, distance: 314.1
click at [155, 193] on div "Janela de atendimento Grade de atendimento Capacidade Transportadoras Veículos …" at bounding box center [314, 150] width 628 height 301
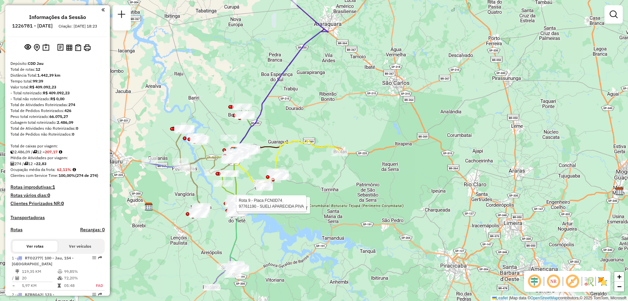
drag, startPoint x: 404, startPoint y: 114, endPoint x: 379, endPoint y: 140, distance: 35.2
click at [379, 140] on div "Rota 9 - Placa FCN0D74 97761595 - MARCIA DIAS DOS SANT Rota 9 - Placa FCN0D74 9…" at bounding box center [314, 150] width 628 height 301
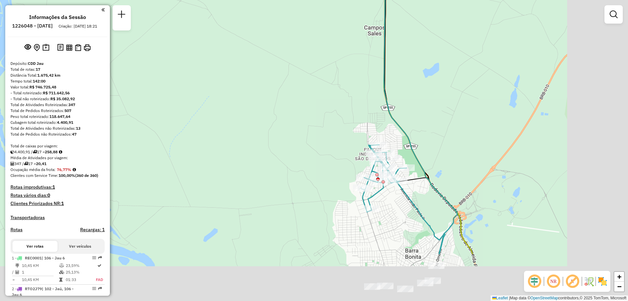
drag, startPoint x: 375, startPoint y: 247, endPoint x: 245, endPoint y: 136, distance: 170.8
click at [245, 136] on div "Janela de atendimento Grade de atendimento Capacidade Transportadoras Veículos …" at bounding box center [314, 150] width 628 height 301
